Goal: Task Accomplishment & Management: Manage account settings

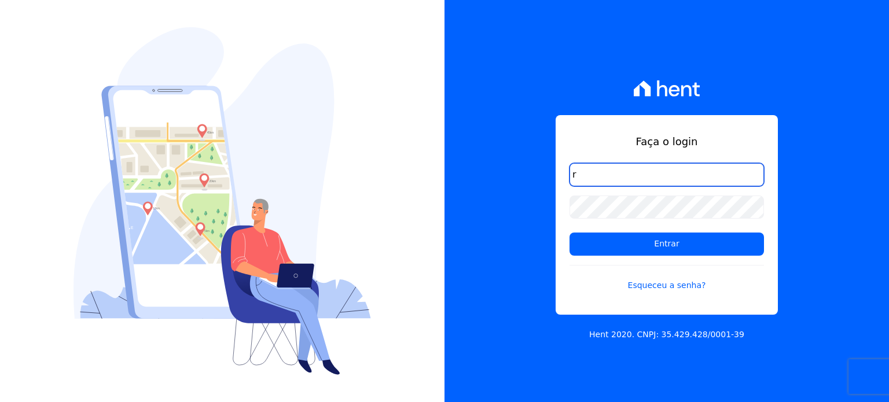
type input "[PERSON_NAME][EMAIL_ADDRESS][DOMAIN_NAME]"
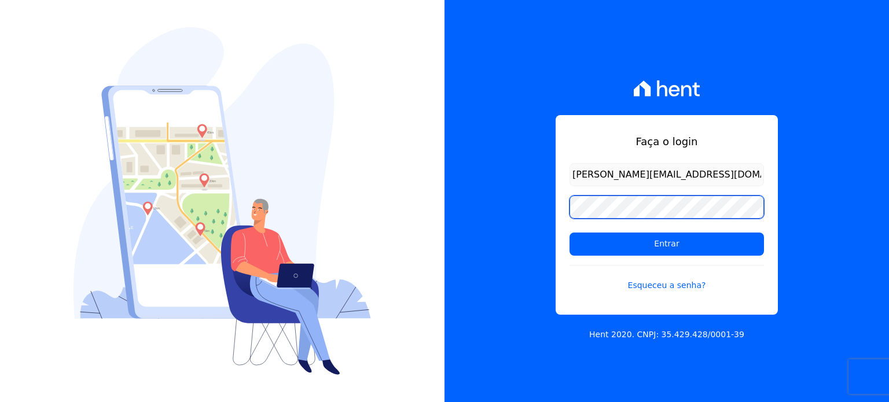
click at [569, 233] on input "Entrar" at bounding box center [666, 244] width 194 height 23
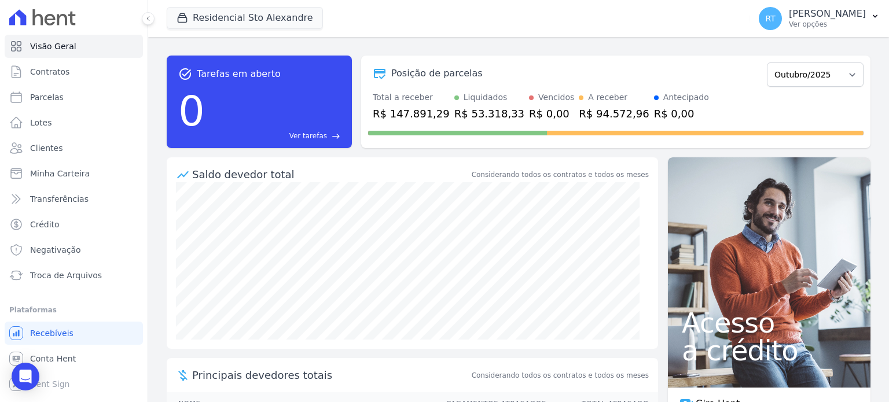
click at [520, 47] on div "task_alt Tarefas em aberto 0 Ver tarefas east Posição de parcelas Março/2020 Ab…" at bounding box center [519, 101] width 704 height 111
click at [668, 97] on div "Total a receber R$ 147.891,29 Liquidados R$ 53.318,33 Vencidos R$ 0,00 A recebe…" at bounding box center [615, 106] width 495 height 30
click at [476, 73] on div "Posição de parcelas" at bounding box center [565, 74] width 394 height 14
drag, startPoint x: 476, startPoint y: 73, endPoint x: 373, endPoint y: 57, distance: 104.3
click at [373, 57] on div "Posição de parcelas Março/2020 Abril/2020 Maio/2020 Junho/2020 Julho/2020 Agost…" at bounding box center [615, 102] width 509 height 93
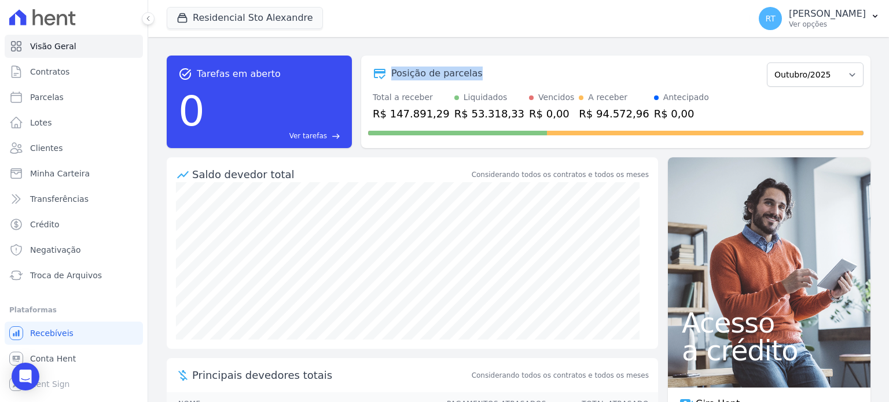
click at [421, 49] on div "task_alt Tarefas em aberto 0 Ver tarefas east Posição de parcelas Março/2020 Ab…" at bounding box center [519, 101] width 704 height 111
click at [56, 96] on span "Parcelas" at bounding box center [47, 97] width 34 height 12
select select
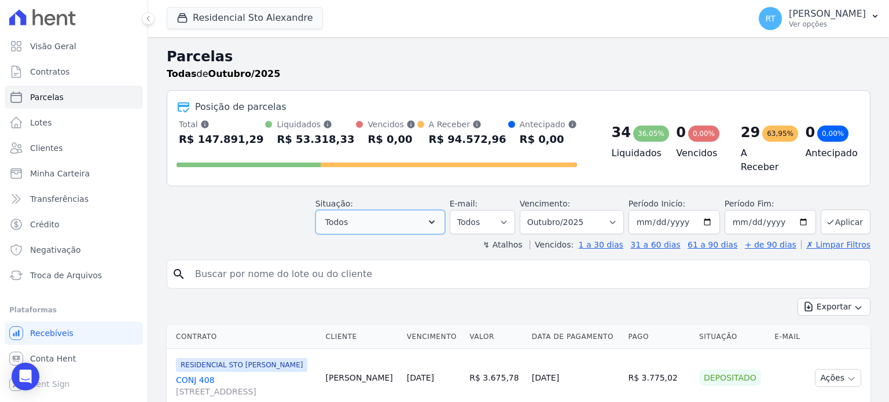
click at [437, 216] on icon "button" at bounding box center [432, 222] width 12 height 12
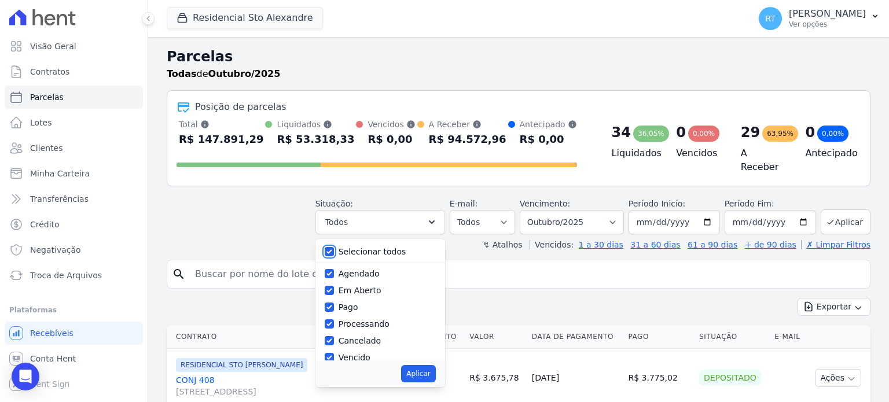
click at [334, 247] on input "Selecionar todos" at bounding box center [329, 251] width 9 height 9
checkbox input "false"
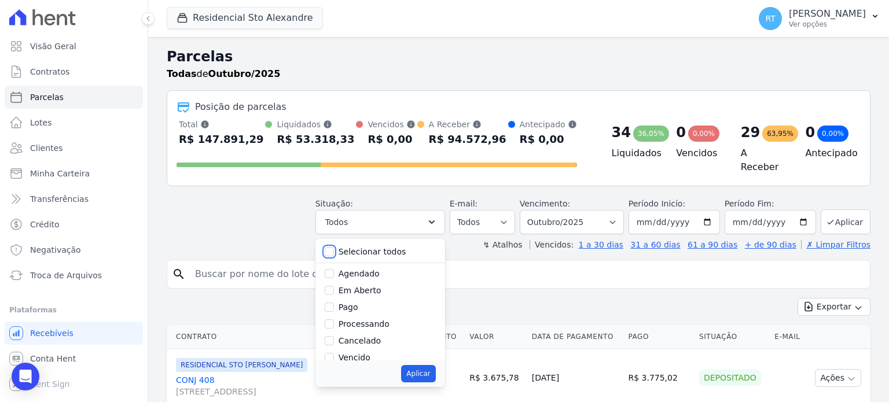
checkbox input "false"
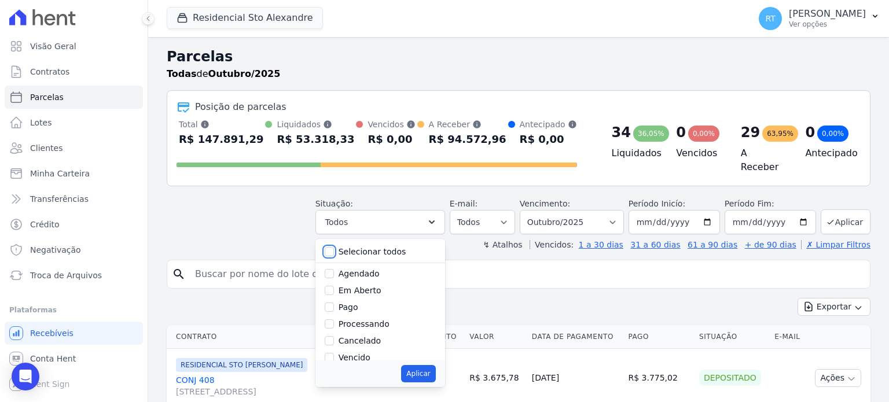
checkbox input "false"
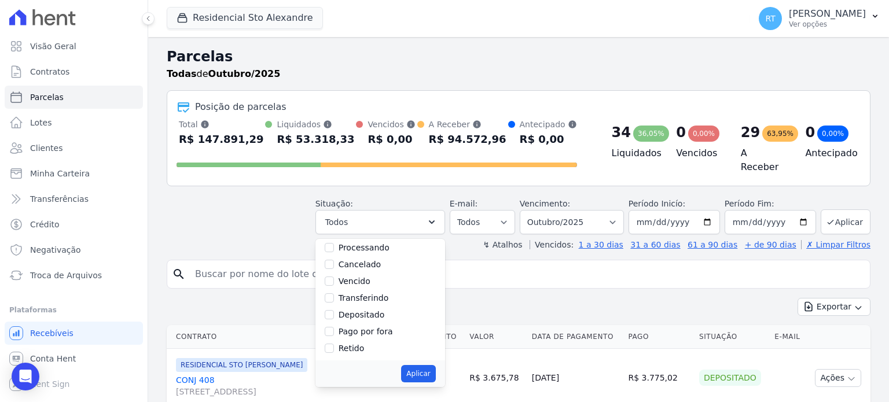
scroll to position [77, 0]
click at [334, 276] on input "Vencido" at bounding box center [329, 280] width 9 height 9
checkbox input "true"
click at [434, 367] on button "Aplicar" at bounding box center [418, 373] width 34 height 17
select select "overdue"
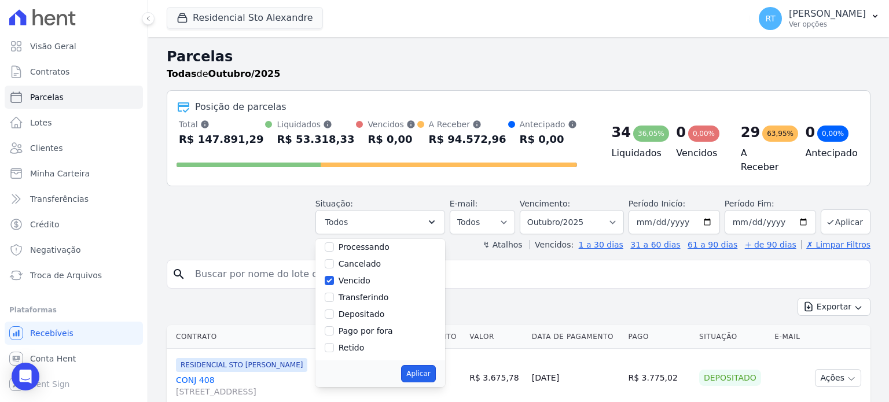
scroll to position [21, 0]
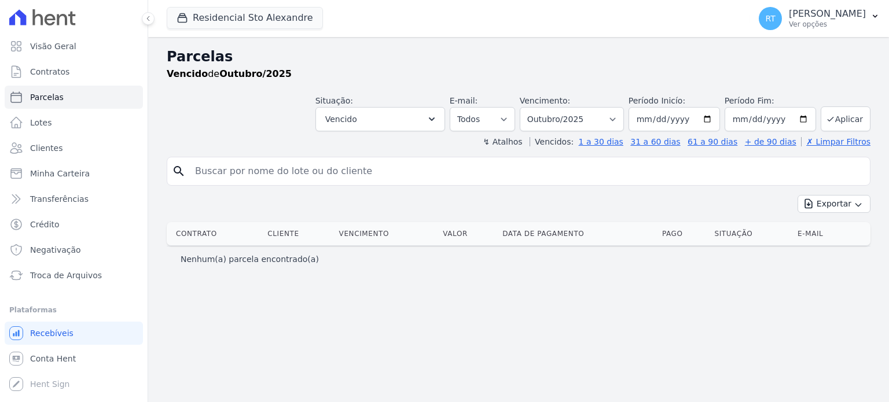
select select
click at [624, 117] on select "Filtrar por período ──────── Todos os meses Março/2020 Abril/2020 Maio/2020 Jun…" at bounding box center [572, 119] width 104 height 24
select select "date_range_filter"
click at [538, 107] on select "Filtrar por período ──────── Todos os meses Março/2020 Abril/2020 Maio/2020 Jun…" at bounding box center [572, 119] width 104 height 24
click at [715, 118] on input "[DATE]" at bounding box center [673, 119] width 91 height 24
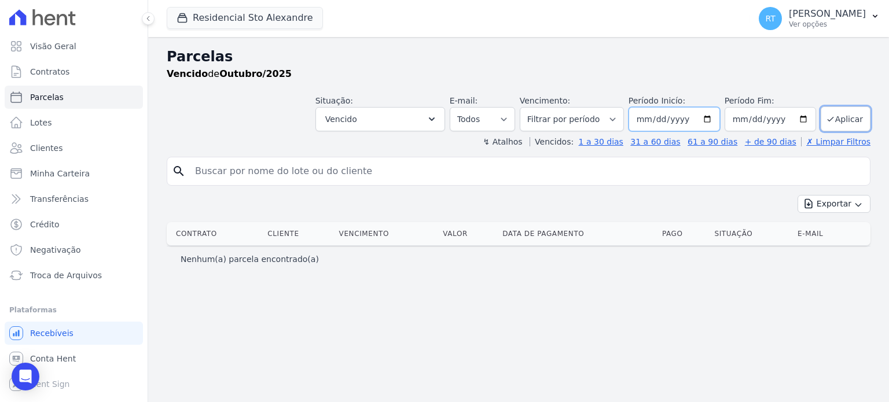
type input "2025-04-01"
click at [847, 117] on button "Aplicar" at bounding box center [846, 118] width 50 height 25
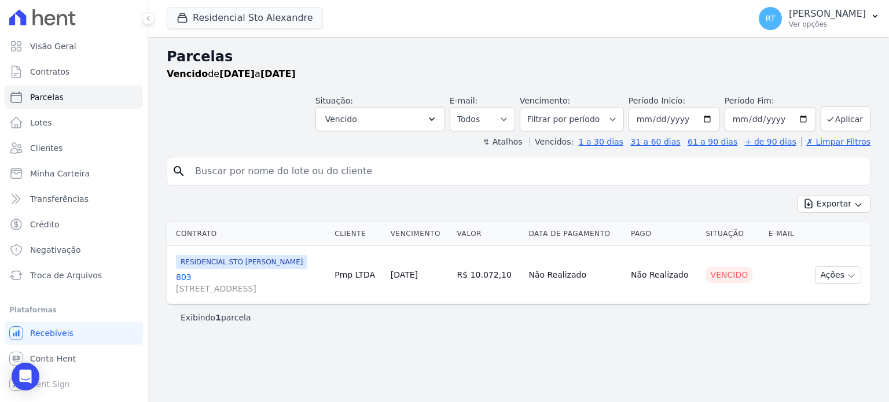
select select
click at [841, 202] on button "Exportar" at bounding box center [833, 204] width 73 height 18
click at [832, 230] on span "Exportar PDF" at bounding box center [833, 232] width 61 height 12
